Goal: Transaction & Acquisition: Purchase product/service

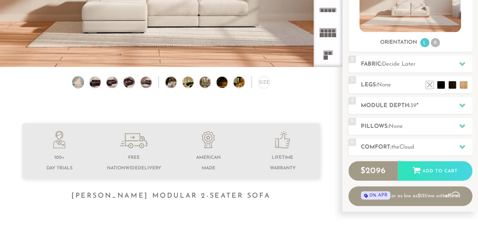
scroll to position [131, 0]
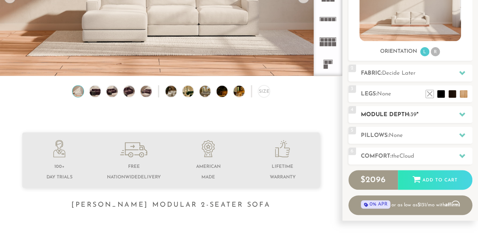
click at [462, 113] on icon at bounding box center [462, 114] width 6 height 6
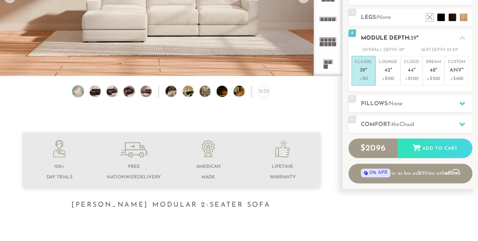
click at [465, 38] on div at bounding box center [462, 37] width 16 height 15
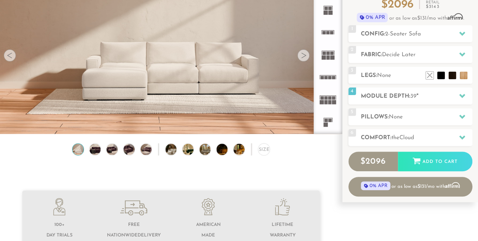
scroll to position [63, 0]
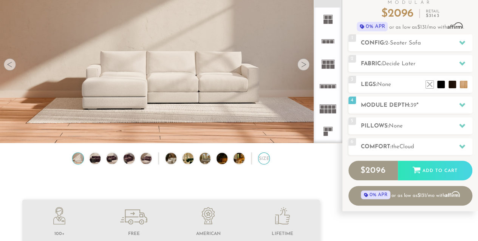
click at [264, 159] on div "Size" at bounding box center [264, 159] width 12 height 12
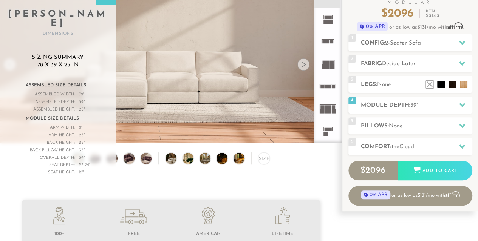
click at [263, 159] on div "Size" at bounding box center [264, 159] width 12 height 12
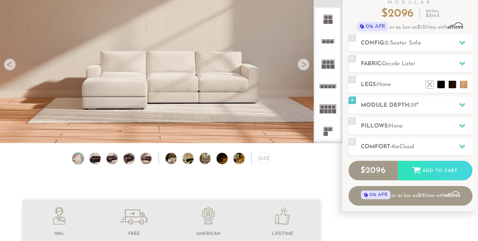
click at [304, 64] on div at bounding box center [303, 65] width 12 height 12
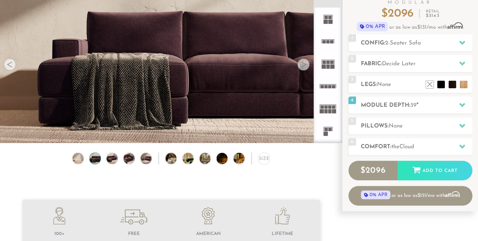
click at [304, 64] on div at bounding box center [303, 65] width 12 height 12
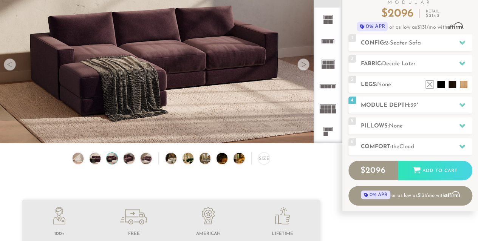
click at [304, 64] on div at bounding box center [303, 65] width 12 height 12
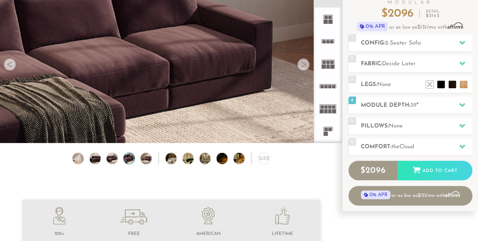
click at [304, 64] on div at bounding box center [303, 65] width 12 height 12
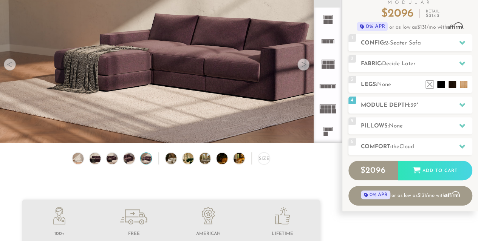
click at [304, 64] on div at bounding box center [303, 65] width 12 height 12
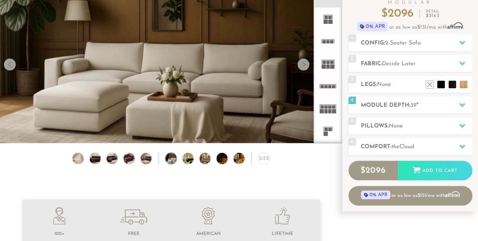
click at [304, 64] on div at bounding box center [303, 65] width 12 height 12
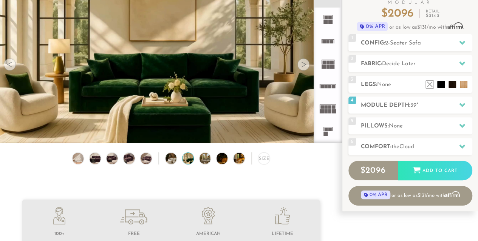
click at [304, 64] on div at bounding box center [303, 65] width 12 height 12
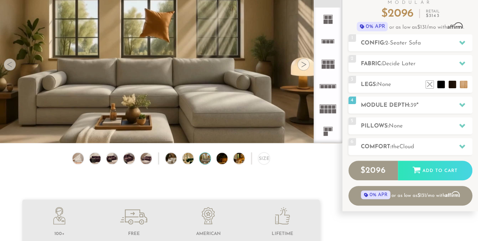
click at [304, 64] on div at bounding box center [303, 65] width 12 height 12
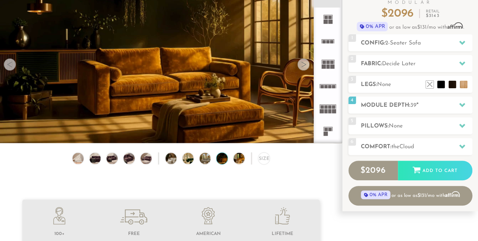
click at [304, 64] on div at bounding box center [303, 65] width 12 height 12
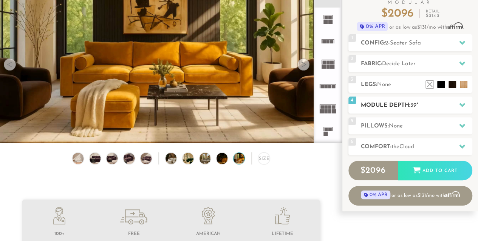
click at [421, 105] on h2 "Module Depth: 39 "" at bounding box center [416, 105] width 111 height 9
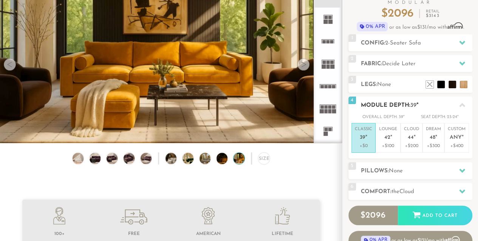
click at [421, 105] on h2 "Module Depth: 39 "" at bounding box center [416, 105] width 111 height 9
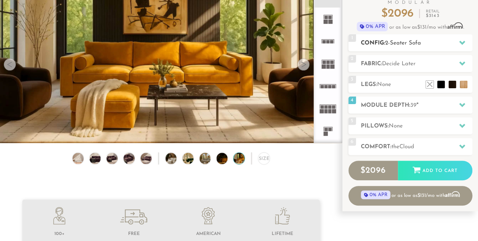
click at [409, 45] on span "2-Seater Sofa" at bounding box center [403, 43] width 36 height 6
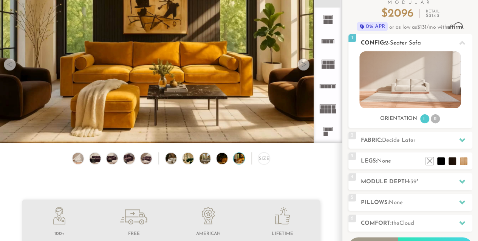
click at [435, 119] on li "R" at bounding box center [434, 118] width 9 height 9
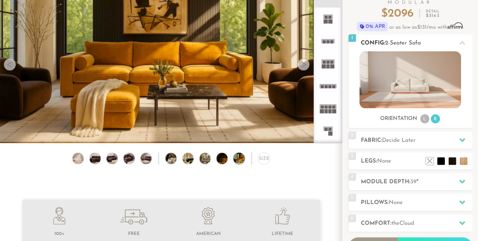
click at [422, 118] on li "L" at bounding box center [424, 118] width 9 height 9
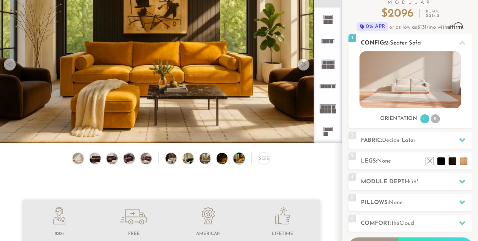
click at [462, 43] on icon at bounding box center [462, 43] width 6 height 4
